Goal: Task Accomplishment & Management: Use online tool/utility

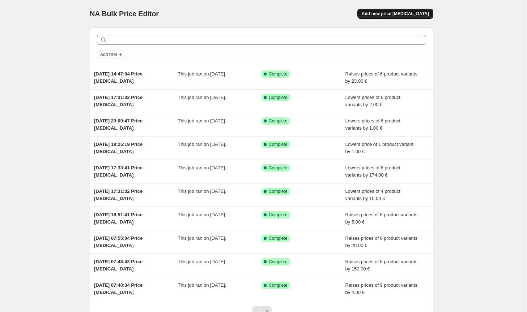
click at [404, 16] on span "Add new price [MEDICAL_DATA]" at bounding box center [395, 14] width 67 height 6
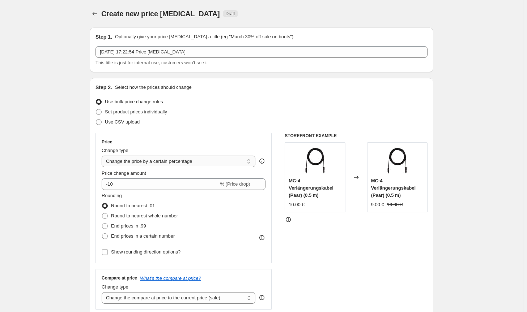
click at [186, 162] on select "Change the price to a certain amount Change the price by a certain amount Chang…" at bounding box center [179, 162] width 154 height 12
select select "by"
click at [103, 156] on select "Change the price to a certain amount Change the price by a certain amount Chang…" at bounding box center [179, 162] width 154 height 12
type input "-10.00"
click at [145, 214] on span "Round to nearest whole number" at bounding box center [144, 215] width 67 height 5
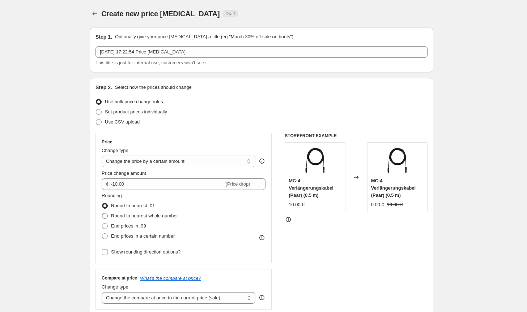
click at [102, 214] on input "Round to nearest whole number" at bounding box center [102, 213] width 0 height 0
radio input "true"
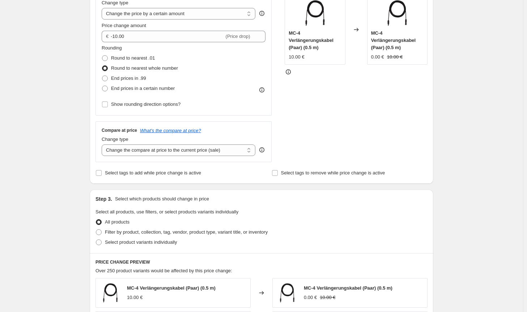
scroll to position [145, 0]
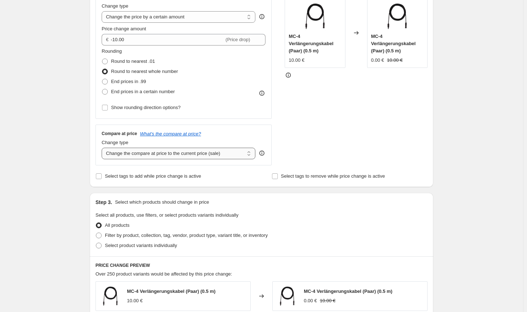
click at [170, 149] on select "Change the compare at price to the current price (sale) Change the compare at p…" at bounding box center [179, 154] width 154 height 12
select select "no_change"
click at [103, 148] on select "Change the compare at price to the current price (sale) Change the compare at p…" at bounding box center [179, 154] width 154 height 12
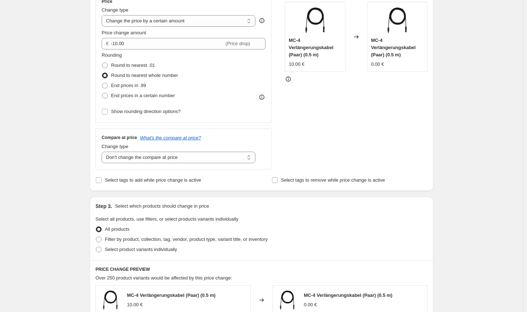
scroll to position [108, 0]
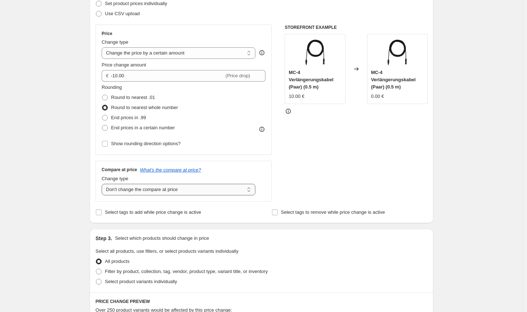
click at [197, 192] on select "Change the compare at price to the current price (sale) Change the compare at p…" at bounding box center [179, 190] width 154 height 12
click at [103, 184] on select "Change the compare at price to the current price (sale) Change the compare at p…" at bounding box center [179, 190] width 154 height 12
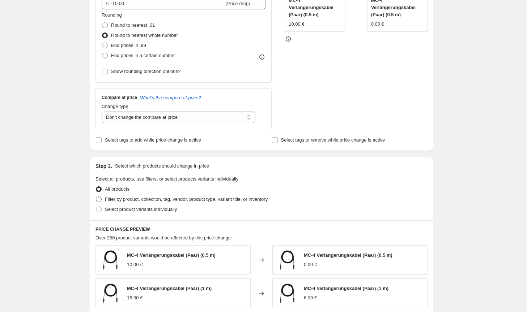
click at [208, 198] on span "Filter by product, collection, tag, vendor, product type, variant title, or inv…" at bounding box center [186, 199] width 163 height 5
click at [96, 197] on input "Filter by product, collection, tag, vendor, product type, variant title, or inv…" at bounding box center [96, 197] width 0 height 0
radio input "true"
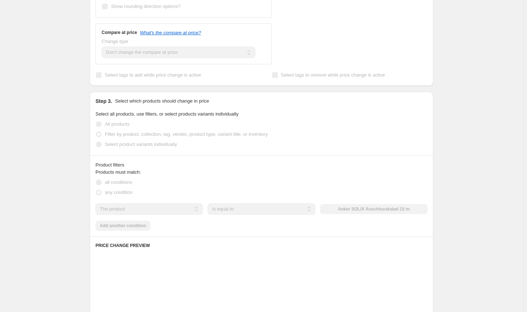
scroll to position [289, 0]
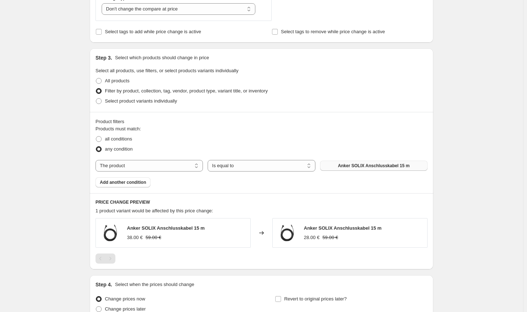
click at [350, 163] on button "Anker SOLIX Anschlusskabel 15 m" at bounding box center [373, 166] width 107 height 10
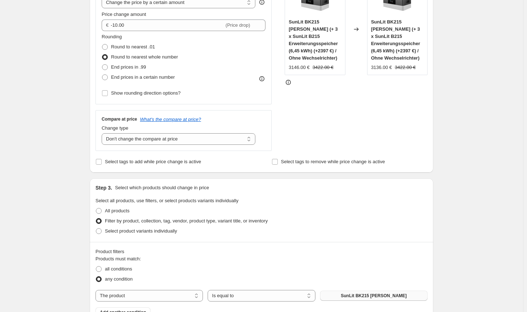
scroll to position [72, 0]
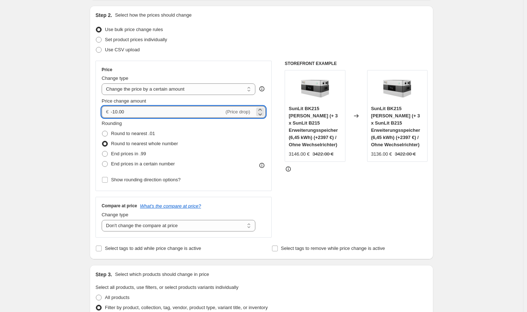
drag, startPoint x: 128, startPoint y: 111, endPoint x: 114, endPoint y: 110, distance: 14.1
click at [114, 110] on input "-10.00" at bounding box center [167, 112] width 113 height 12
click at [322, 201] on div "STOREFRONT EXAMPLE SunLit BK215 [PERSON_NAME] (+ 3 x SunLit B215 Erweiterungssp…" at bounding box center [356, 149] width 143 height 177
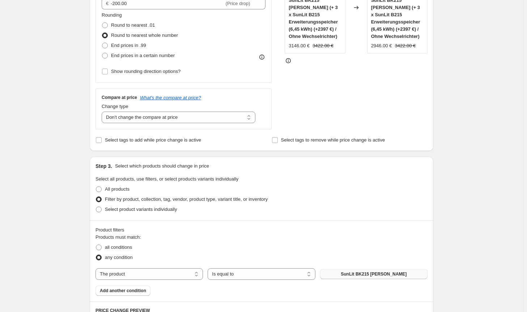
scroll to position [108, 0]
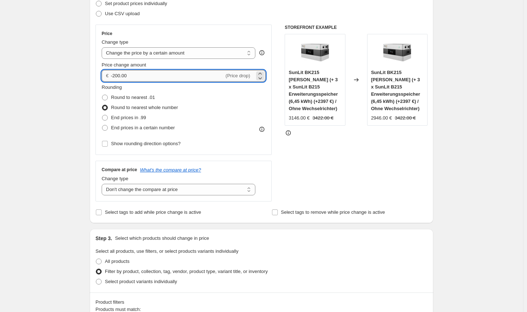
click at [115, 74] on input "-200.00" at bounding box center [167, 76] width 113 height 12
type input "-150.00"
click at [347, 160] on div "STOREFRONT EXAMPLE SunLit BK215 [PERSON_NAME] (+ 3 x SunLit B215 Erweiterungssp…" at bounding box center [356, 113] width 143 height 177
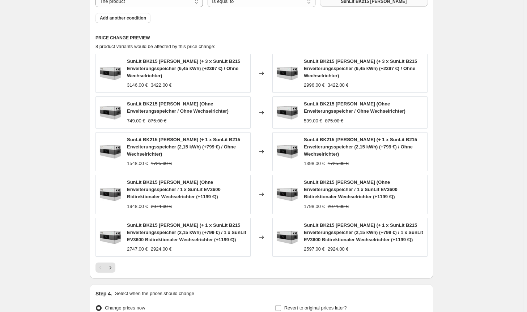
scroll to position [532, 0]
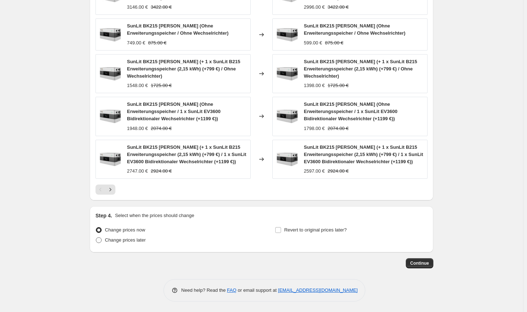
click at [133, 242] on span "Change prices later" at bounding box center [125, 240] width 41 height 5
click at [96, 238] on input "Change prices later" at bounding box center [96, 238] width 0 height 0
radio input "true"
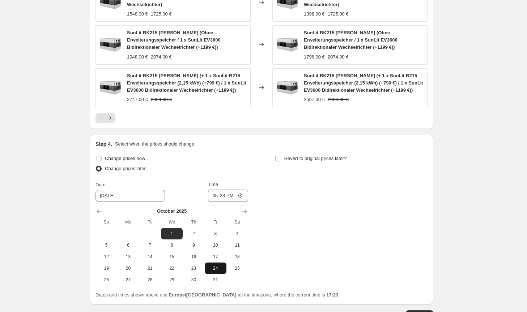
scroll to position [604, 0]
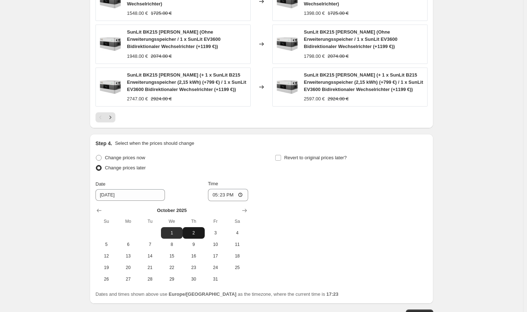
click at [192, 237] on button "2" at bounding box center [194, 233] width 22 height 12
click at [174, 235] on span "1" at bounding box center [172, 233] width 16 height 6
type input "[DATE]"
click at [176, 235] on span "1" at bounding box center [172, 233] width 16 height 6
click at [231, 192] on input "17:23" at bounding box center [228, 195] width 41 height 12
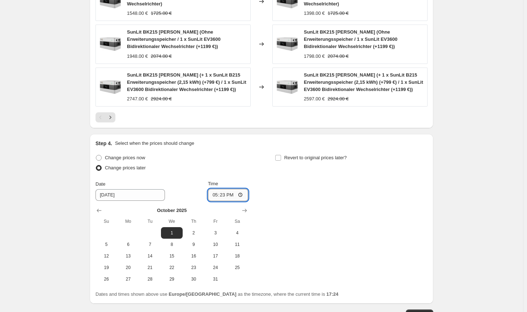
click at [225, 194] on input "17:23" at bounding box center [228, 195] width 41 height 12
click at [225, 196] on input "21:00" at bounding box center [228, 195] width 41 height 12
type input "20:00"
click at [324, 211] on div "Change prices now Change prices later Date [DATE] Time 20:00 [DATE] Su Mo Tu We…" at bounding box center [261, 219] width 332 height 132
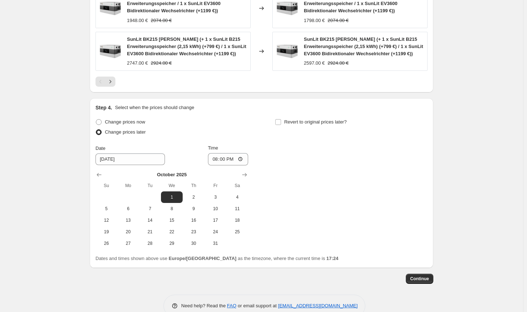
scroll to position [656, 0]
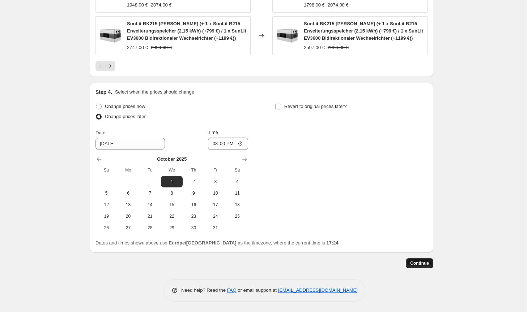
click at [425, 262] on span "Continue" at bounding box center [419, 264] width 19 height 6
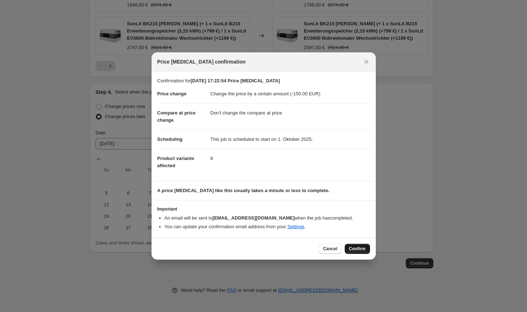
click at [354, 251] on span "Confirm" at bounding box center [357, 249] width 17 height 6
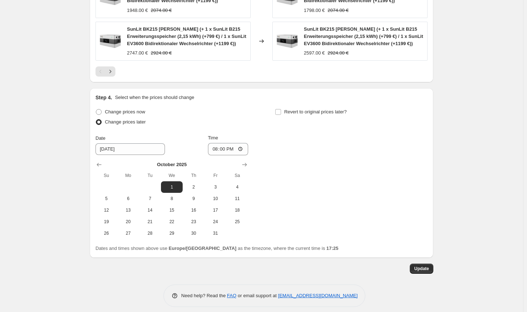
scroll to position [700, 0]
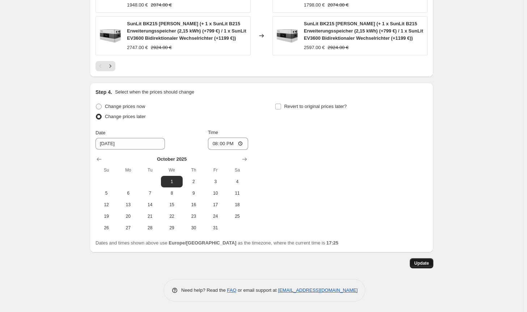
click at [423, 261] on span "Update" at bounding box center [421, 264] width 15 height 6
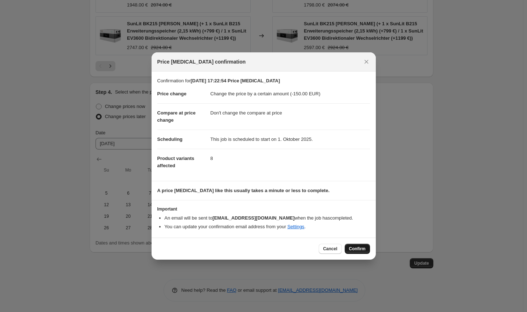
click at [364, 247] on span "Confirm" at bounding box center [357, 249] width 17 height 6
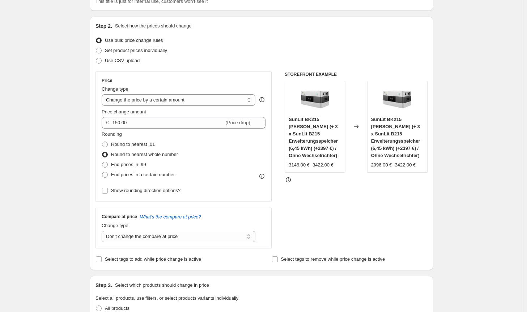
scroll to position [0, 0]
